Goal: Task Accomplishment & Management: Complete application form

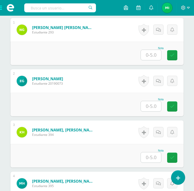
scroll to position [180, 0]
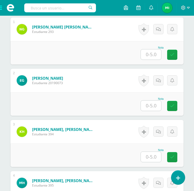
click at [157, 51] on input "text" at bounding box center [151, 54] width 20 height 10
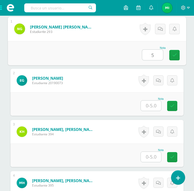
type input "5"
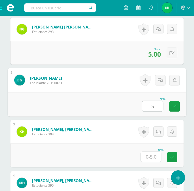
type input "5"
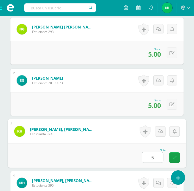
type input "5"
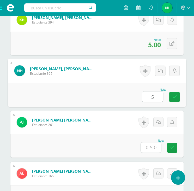
type input "5"
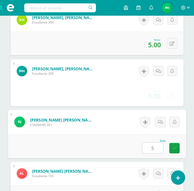
type input "5"
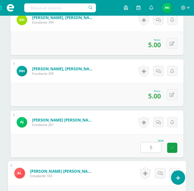
scroll to position [394, 0]
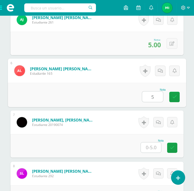
type input "5"
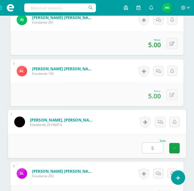
type input "5"
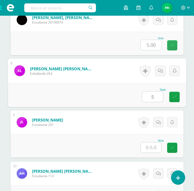
type input "5"
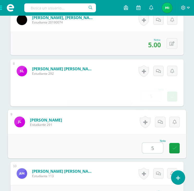
type input "5"
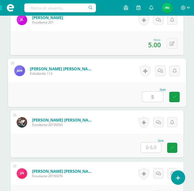
type input "5"
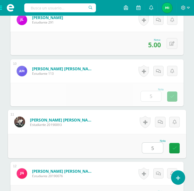
type input "5"
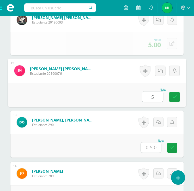
type input "5"
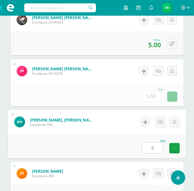
type input "5"
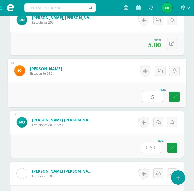
type input "5"
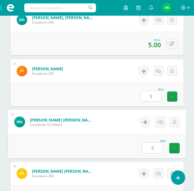
type input "5"
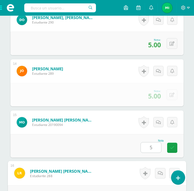
scroll to position [906, 0]
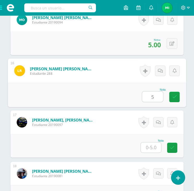
type input "5"
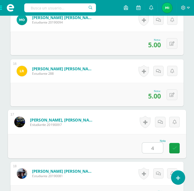
type input "4"
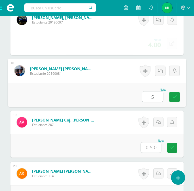
type input "5"
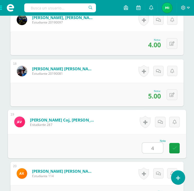
type input "4"
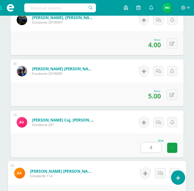
scroll to position [1086, 0]
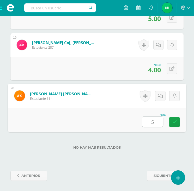
type input "5"
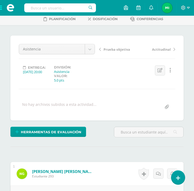
scroll to position [34, 0]
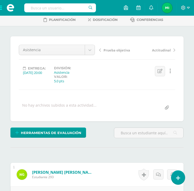
click at [113, 51] on span "Prueba objetiva" at bounding box center [117, 50] width 27 height 5
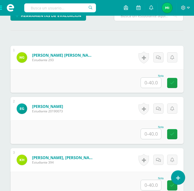
scroll to position [159, 0]
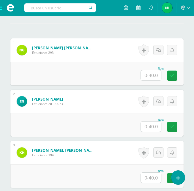
click at [160, 74] on input "text" at bounding box center [151, 75] width 20 height 10
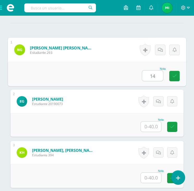
type input "14"
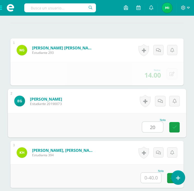
type input "20"
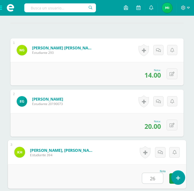
type input "26"
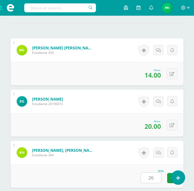
scroll to position [292, 0]
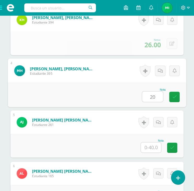
type input "20"
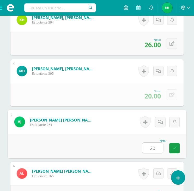
type input "20"
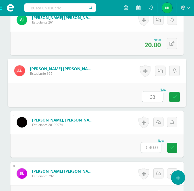
type input "33"
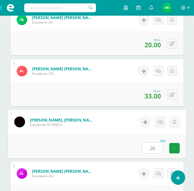
type input "26"
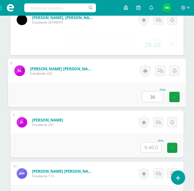
type input "36"
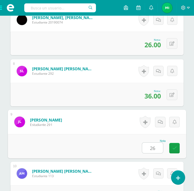
type input "26"
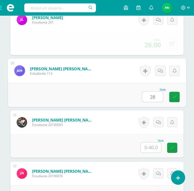
type input "28"
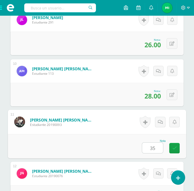
type input "35"
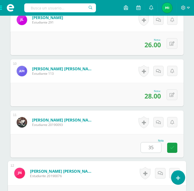
scroll to position [701, 0]
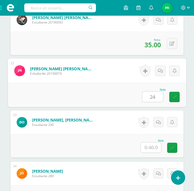
type input "24"
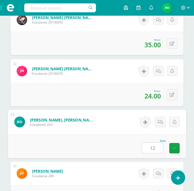
type input "12"
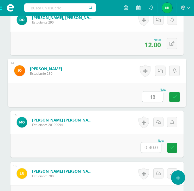
type input "18"
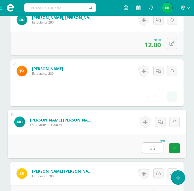
type input "35"
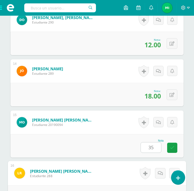
scroll to position [906, 0]
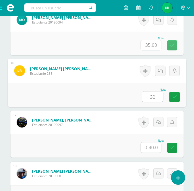
type input "30"
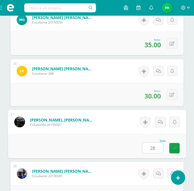
type input "28"
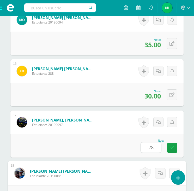
scroll to position [1008, 0]
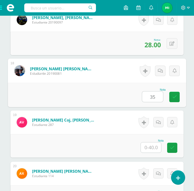
type input "35"
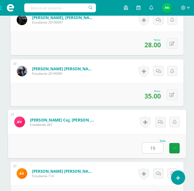
type input "19"
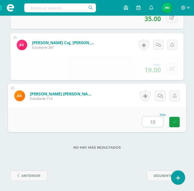
type input "10"
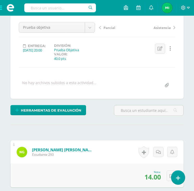
scroll to position [0, 0]
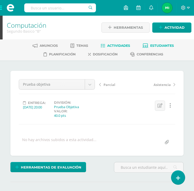
click at [159, 46] on span "Estudiantes" at bounding box center [162, 46] width 24 height 4
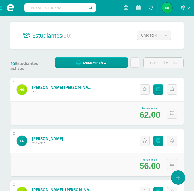
scroll to position [52, 0]
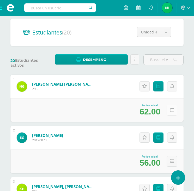
click at [170, 113] on button at bounding box center [172, 110] width 11 height 11
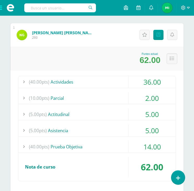
scroll to position [104, 0]
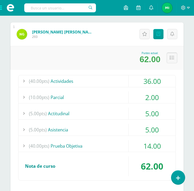
click at [174, 54] on button at bounding box center [172, 58] width 11 height 11
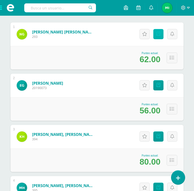
click at [160, 36] on icon at bounding box center [159, 34] width 4 height 4
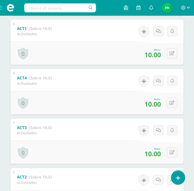
scroll to position [376, 0]
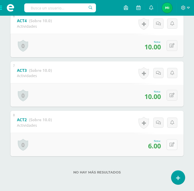
click at [171, 149] on button at bounding box center [172, 144] width 11 height 11
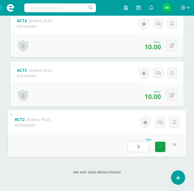
type input "8"
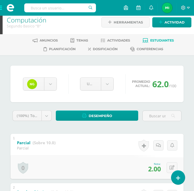
scroll to position [0, 0]
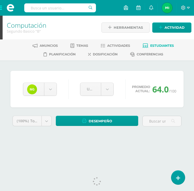
click at [170, 42] on link "Estudiantes" at bounding box center [158, 46] width 31 height 8
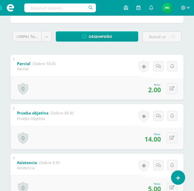
scroll to position [15, 0]
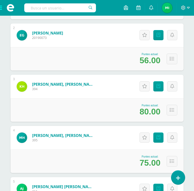
scroll to position [157, 0]
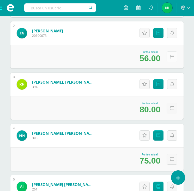
click at [171, 56] on icon at bounding box center [172, 57] width 4 height 4
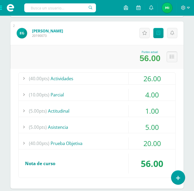
click at [171, 56] on icon at bounding box center [172, 57] width 4 height 4
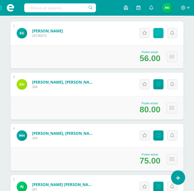
click at [160, 29] on link "Punteos" at bounding box center [159, 33] width 10 height 10
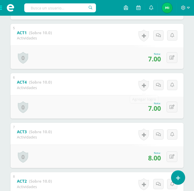
scroll to position [313, 0]
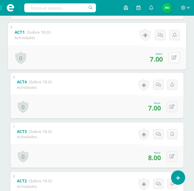
click at [172, 54] on button at bounding box center [174, 57] width 11 height 11
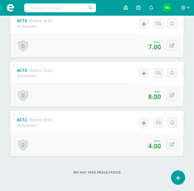
scroll to position [376, 0]
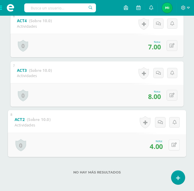
click at [171, 140] on button at bounding box center [174, 144] width 11 height 11
type input "8"
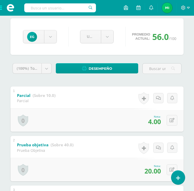
scroll to position [0, 0]
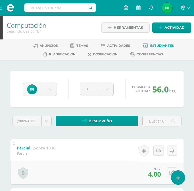
click at [154, 43] on link "Estudiantes" at bounding box center [158, 46] width 31 height 8
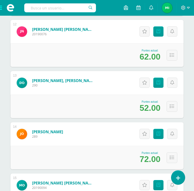
scroll to position [685, 0]
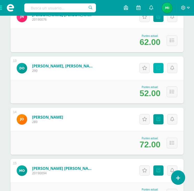
click at [158, 67] on icon at bounding box center [159, 68] width 4 height 4
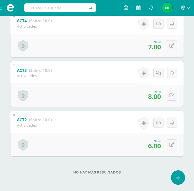
scroll to position [376, 0]
click at [175, 147] on button at bounding box center [172, 144] width 11 height 11
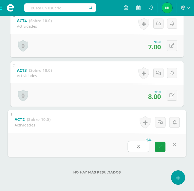
type input "8"
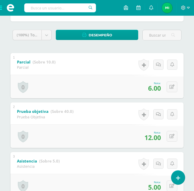
scroll to position [114, 0]
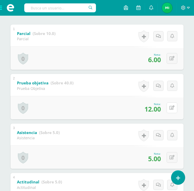
drag, startPoint x: 171, startPoint y: 106, endPoint x: 167, endPoint y: 109, distance: 4.8
click at [168, 109] on div "0 Logros Logros obtenidos Aún no hay logros agregados Nota: 12.00" at bounding box center [96, 108] width 173 height 24
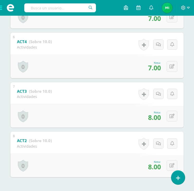
scroll to position [376, 0]
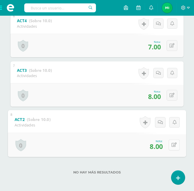
click at [175, 144] on icon at bounding box center [174, 145] width 5 height 4
click at [175, 96] on button at bounding box center [172, 95] width 11 height 11
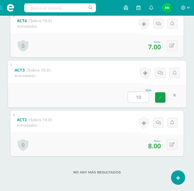
type input "10"
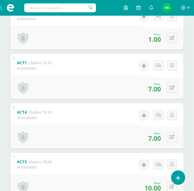
scroll to position [141, 0]
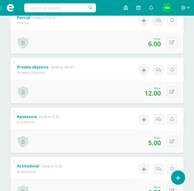
scroll to position [131, 0]
click at [171, 94] on button at bounding box center [172, 91] width 11 height 11
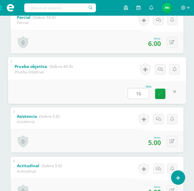
type input "16"
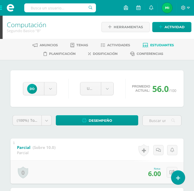
scroll to position [0, 0]
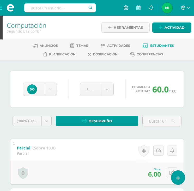
click at [148, 46] on icon at bounding box center [145, 46] width 5 height 4
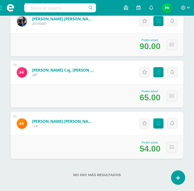
scroll to position [990, 0]
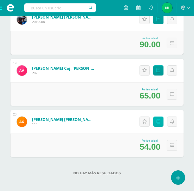
click at [157, 118] on link "Punteos" at bounding box center [159, 122] width 10 height 10
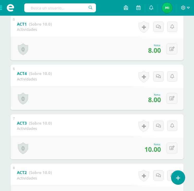
scroll to position [323, 0]
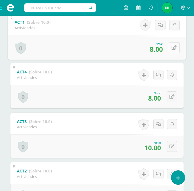
click at [173, 49] on icon at bounding box center [174, 47] width 5 height 4
type input "10"
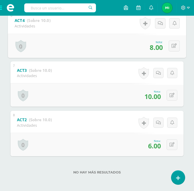
scroll to position [376, 0]
click at [171, 144] on button at bounding box center [172, 144] width 11 height 11
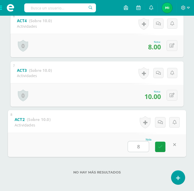
type input "8"
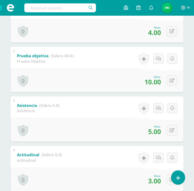
scroll to position [141, 0]
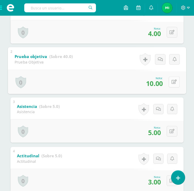
click at [170, 85] on button at bounding box center [174, 82] width 11 height 11
type input "16"
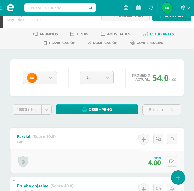
scroll to position [0, 0]
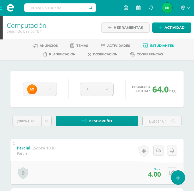
click at [1, 6] on span at bounding box center [10, 8] width 21 height 16
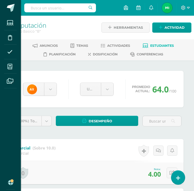
click at [147, 48] on div "Estudiantes Disciplina Asistencia Mis cursos Archivos Soporte Ayuda Reportar un…" at bounding box center [97, 95] width 194 height 191
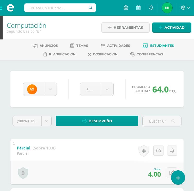
click at [153, 46] on span "Estudiantes" at bounding box center [162, 46] width 24 height 4
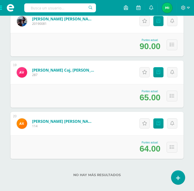
scroll to position [990, 0]
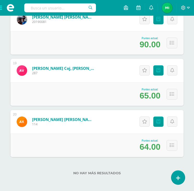
click at [2, 9] on span at bounding box center [10, 8] width 21 height 16
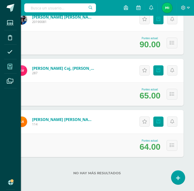
click at [5, 66] on span at bounding box center [10, 67] width 12 height 12
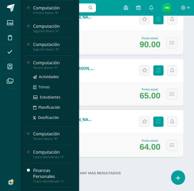
scroll to position [277, 0]
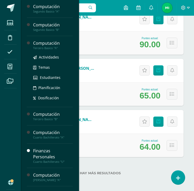
click at [44, 48] on div "Tercero Basico "A"" at bounding box center [53, 48] width 40 height 4
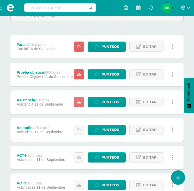
scroll to position [80, 0]
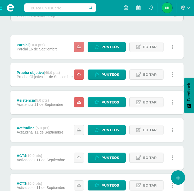
click at [80, 47] on icon at bounding box center [79, 47] width 4 height 4
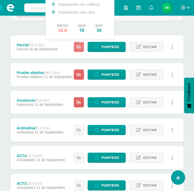
click at [80, 47] on icon at bounding box center [79, 47] width 4 height 4
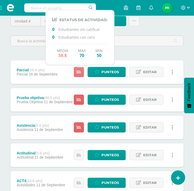
scroll to position [54, 0]
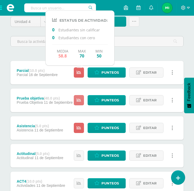
click at [78, 98] on icon at bounding box center [79, 100] width 4 height 4
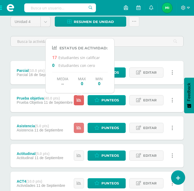
click at [80, 126] on icon at bounding box center [79, 128] width 4 height 4
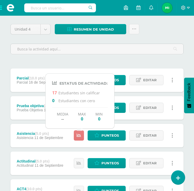
scroll to position [46, 0]
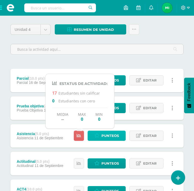
click at [102, 134] on link "Punteos" at bounding box center [107, 136] width 38 height 10
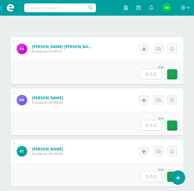
scroll to position [162, 0]
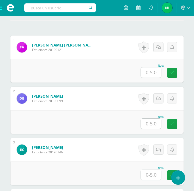
click at [158, 68] on input "text" at bounding box center [151, 72] width 20 height 10
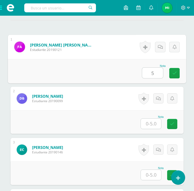
type input "5"
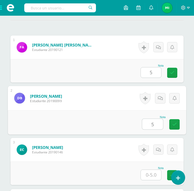
type input "5"
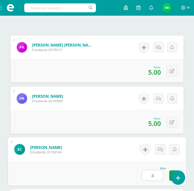
type input "4"
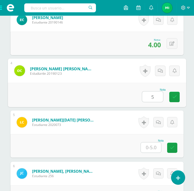
type input "5"
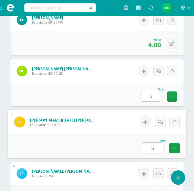
type input "5"
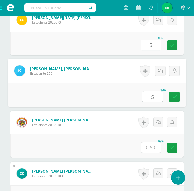
type input "5"
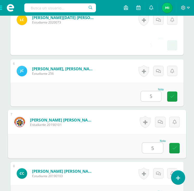
type input "5"
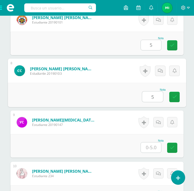
type input "5"
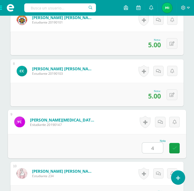
type input "4"
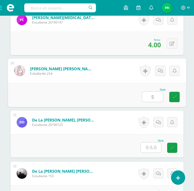
type input "5"
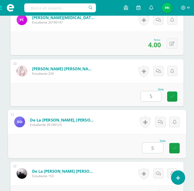
type input "5"
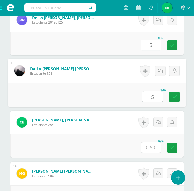
type input "5"
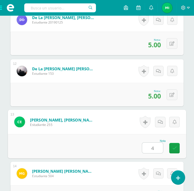
type input "4"
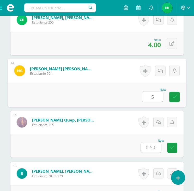
type input "5"
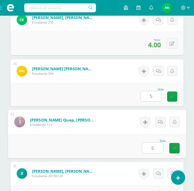
type input "5"
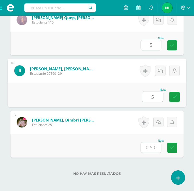
type input "5"
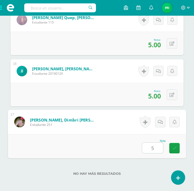
type input "5"
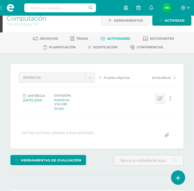
scroll to position [0, 0]
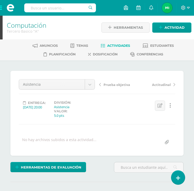
click at [112, 84] on span "Prueba objetiva" at bounding box center [117, 84] width 27 height 5
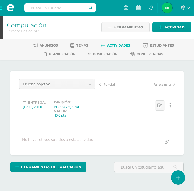
click at [74, 119] on div "Prueba objetiva Parcial Prueba objetiva Asistencia Actitudinal ACT4 ACT3 ACT2 A…" at bounding box center [97, 113] width 157 height 68
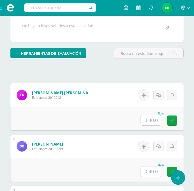
scroll to position [131, 0]
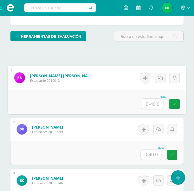
click at [149, 103] on input "text" at bounding box center [152, 103] width 21 height 10
type input "40"
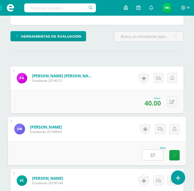
type input "37"
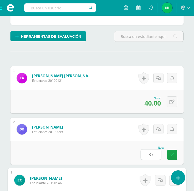
scroll to position [240, 0]
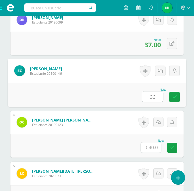
type input "36"
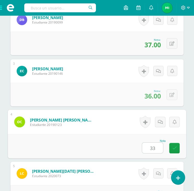
type input "33"
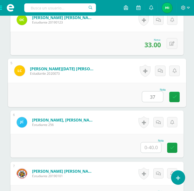
type input "37"
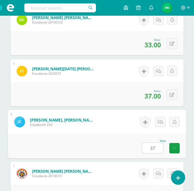
type input "37"
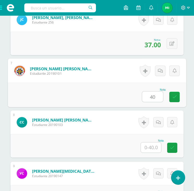
type input "40"
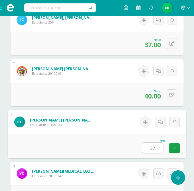
type input "37"
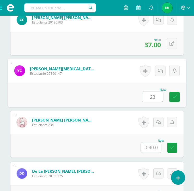
type input "23"
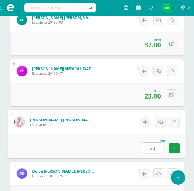
type input "23"
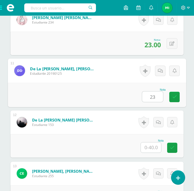
type input "23"
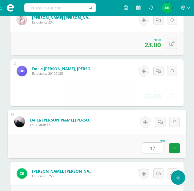
type input "17"
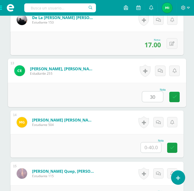
type input "30"
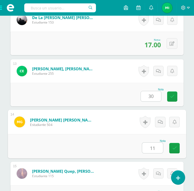
type input "11"
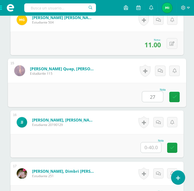
type input "27"
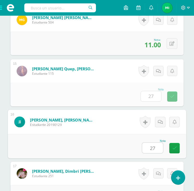
type input "27"
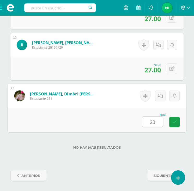
type input "23"
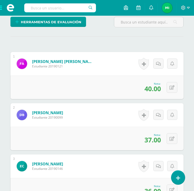
scroll to position [0, 0]
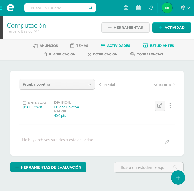
click at [155, 44] on span "Estudiantes" at bounding box center [162, 46] width 24 height 4
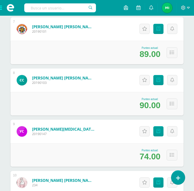
scroll to position [418, 0]
